Goal: Find specific page/section: Find specific page/section

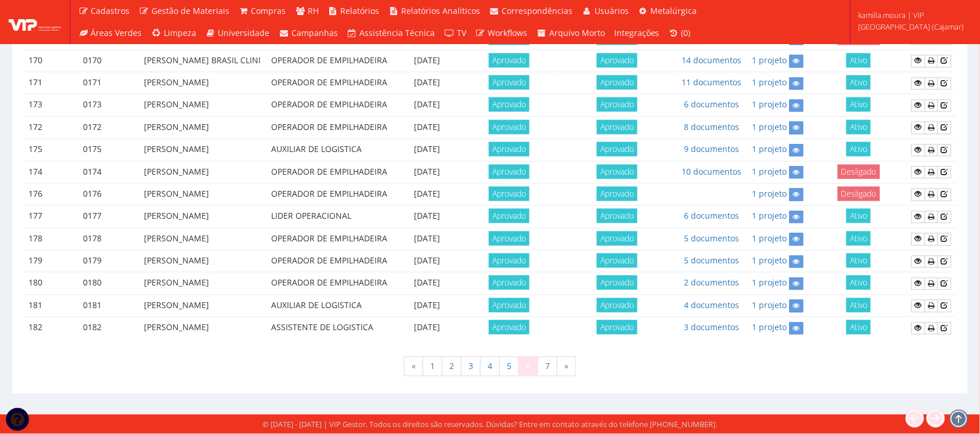
scroll to position [1023, 0]
click at [555, 360] on link "7" at bounding box center [548, 367] width 20 height 20
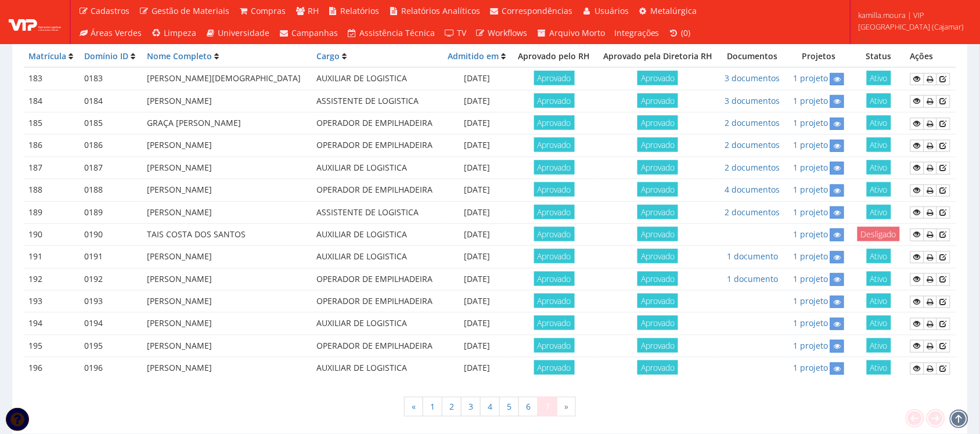
scroll to position [453, 0]
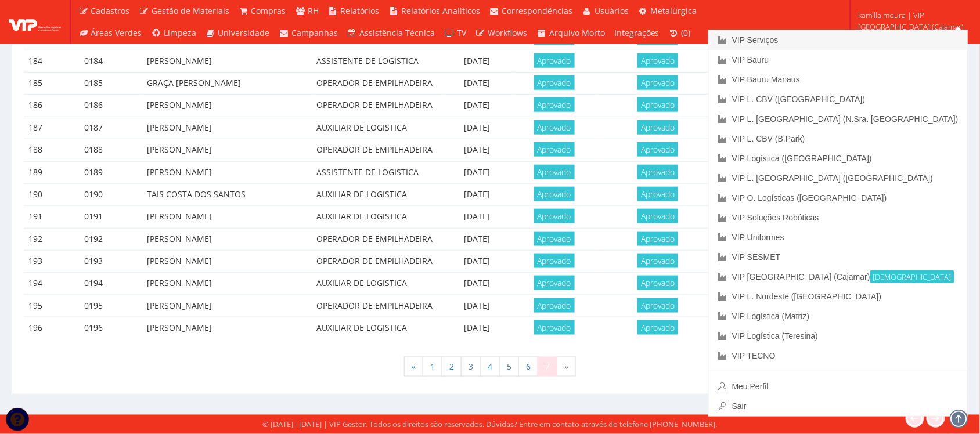
click at [871, 38] on link "VIP Serviços" at bounding box center [838, 40] width 259 height 20
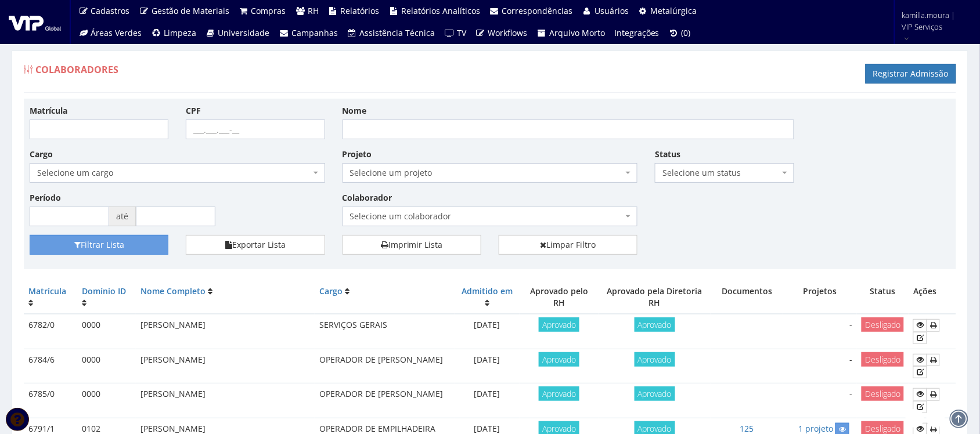
click at [474, 219] on span "Selecione um colaborador" at bounding box center [487, 217] width 274 height 12
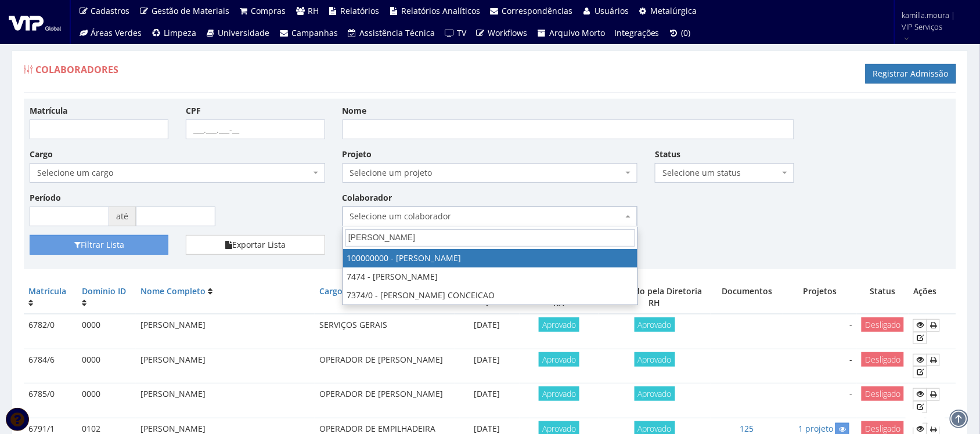
type input "bruno"
select select "3420"
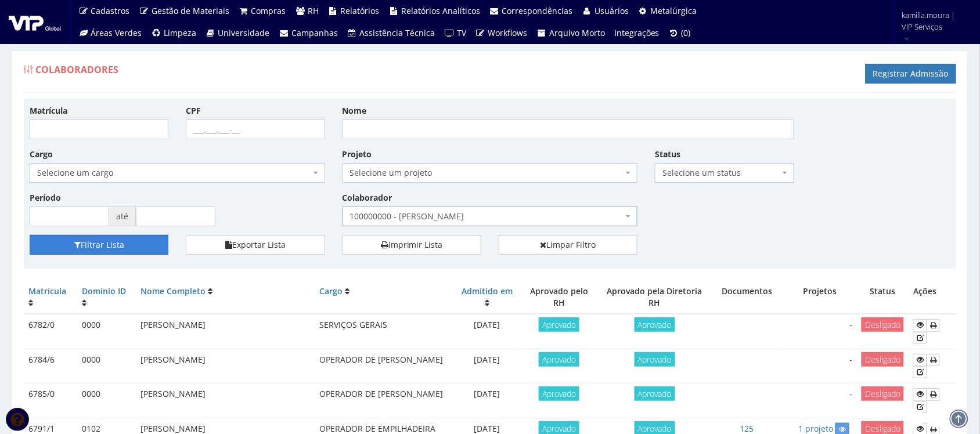
click at [152, 250] on button "Filtrar Lista" at bounding box center [99, 245] width 139 height 20
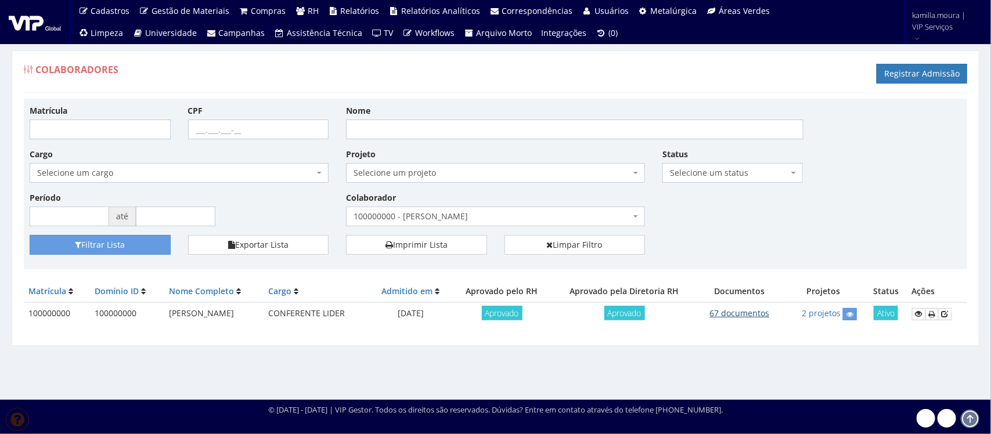
click at [750, 315] on link "67 documentos" at bounding box center [740, 313] width 60 height 11
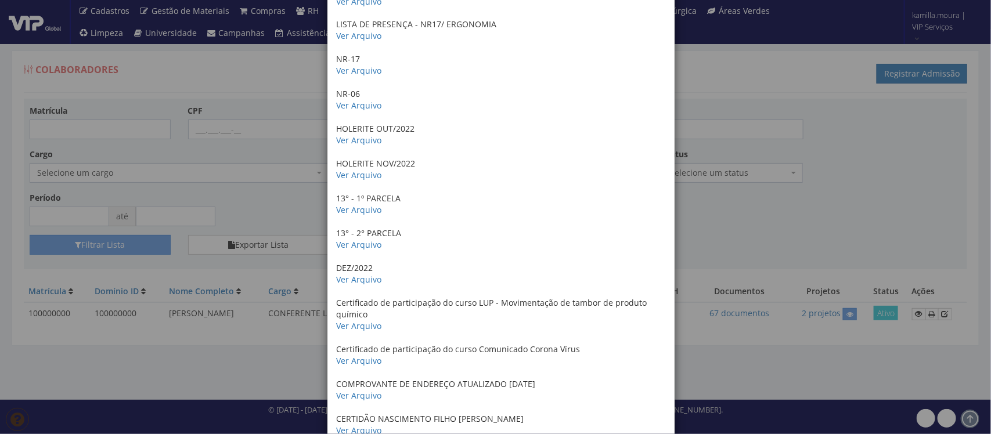
scroll to position [105, 0]
